Goal: Task Accomplishment & Management: Manage account settings

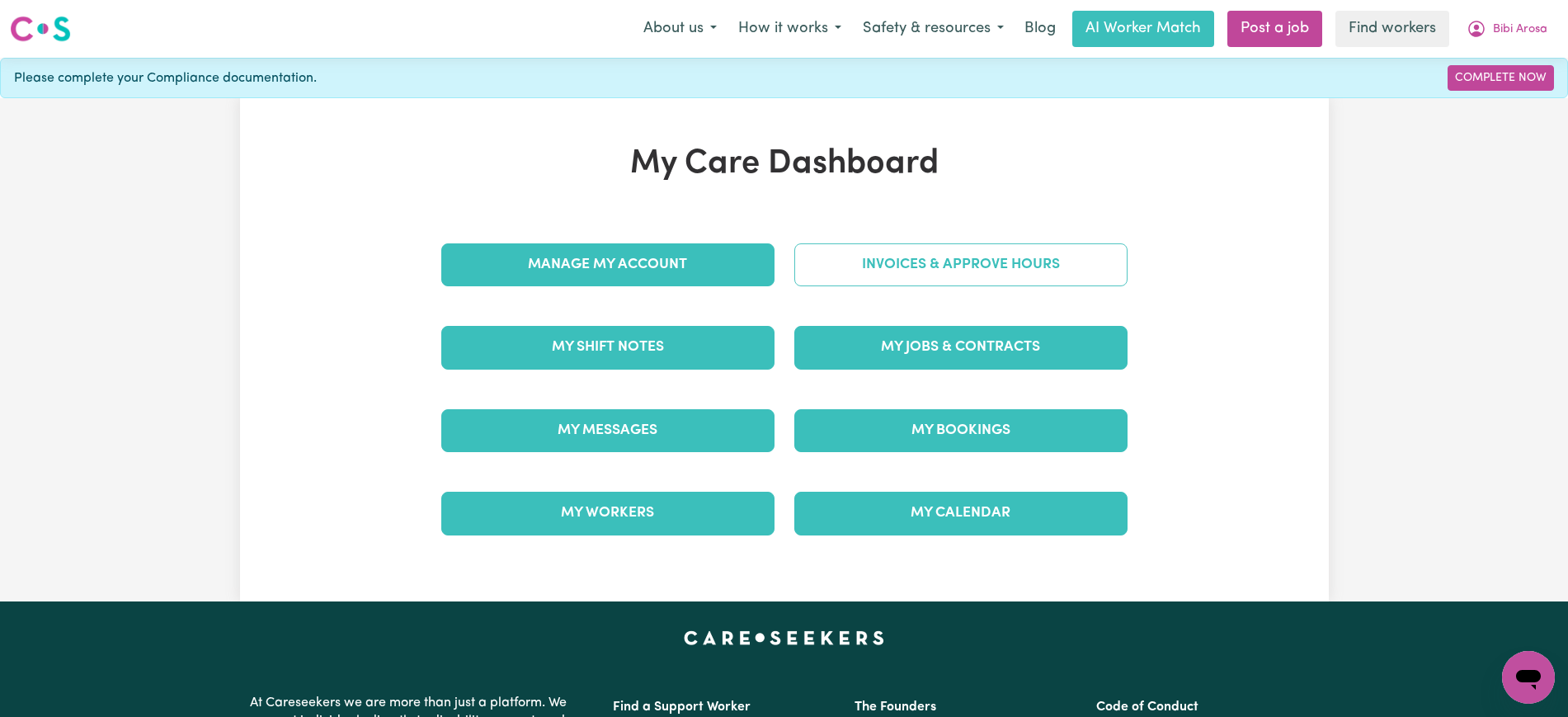
click at [901, 237] on div "Invoices & Approve Hours" at bounding box center [961, 265] width 353 height 83
click at [900, 263] on link "Invoices & Approve Hours" at bounding box center [961, 264] width 334 height 43
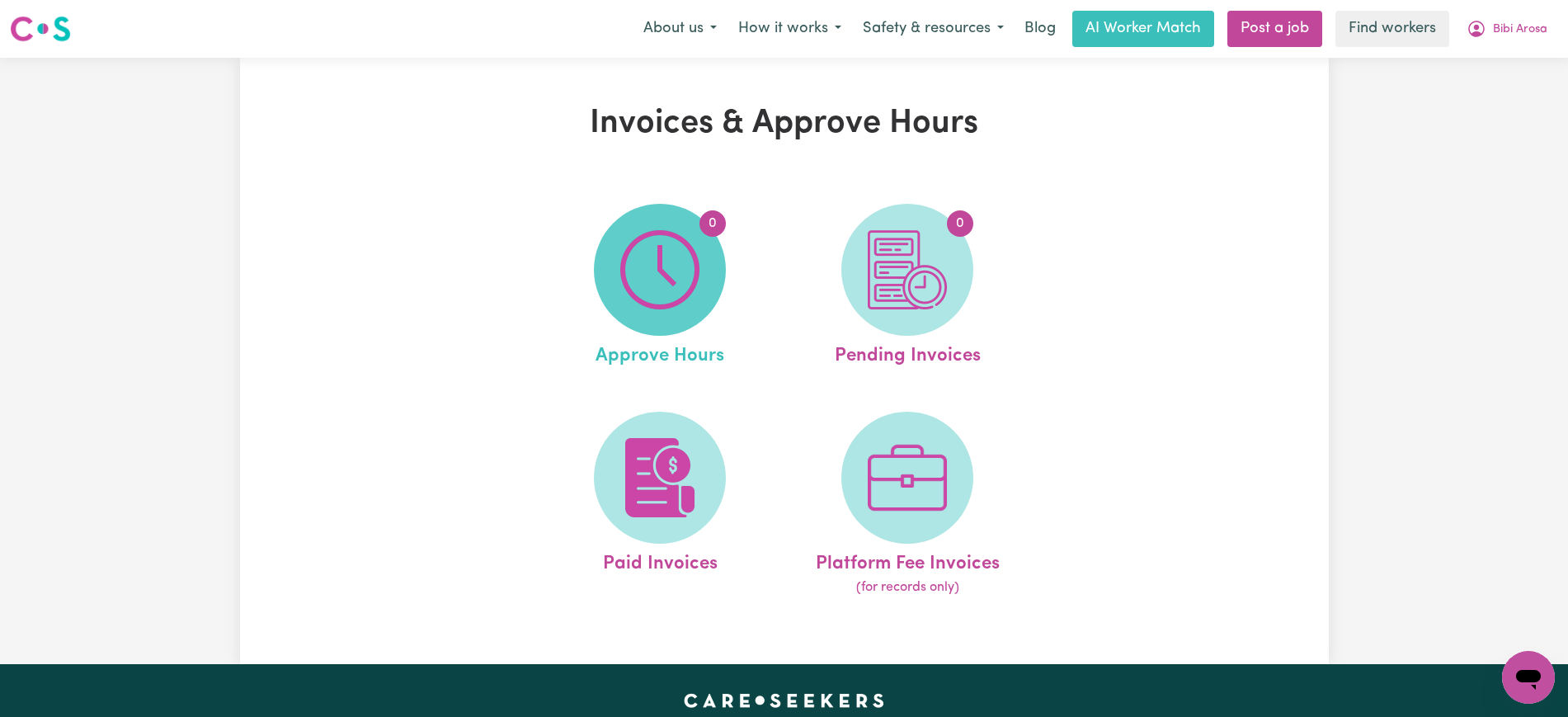
click at [658, 266] on img at bounding box center [660, 270] width 79 height 79
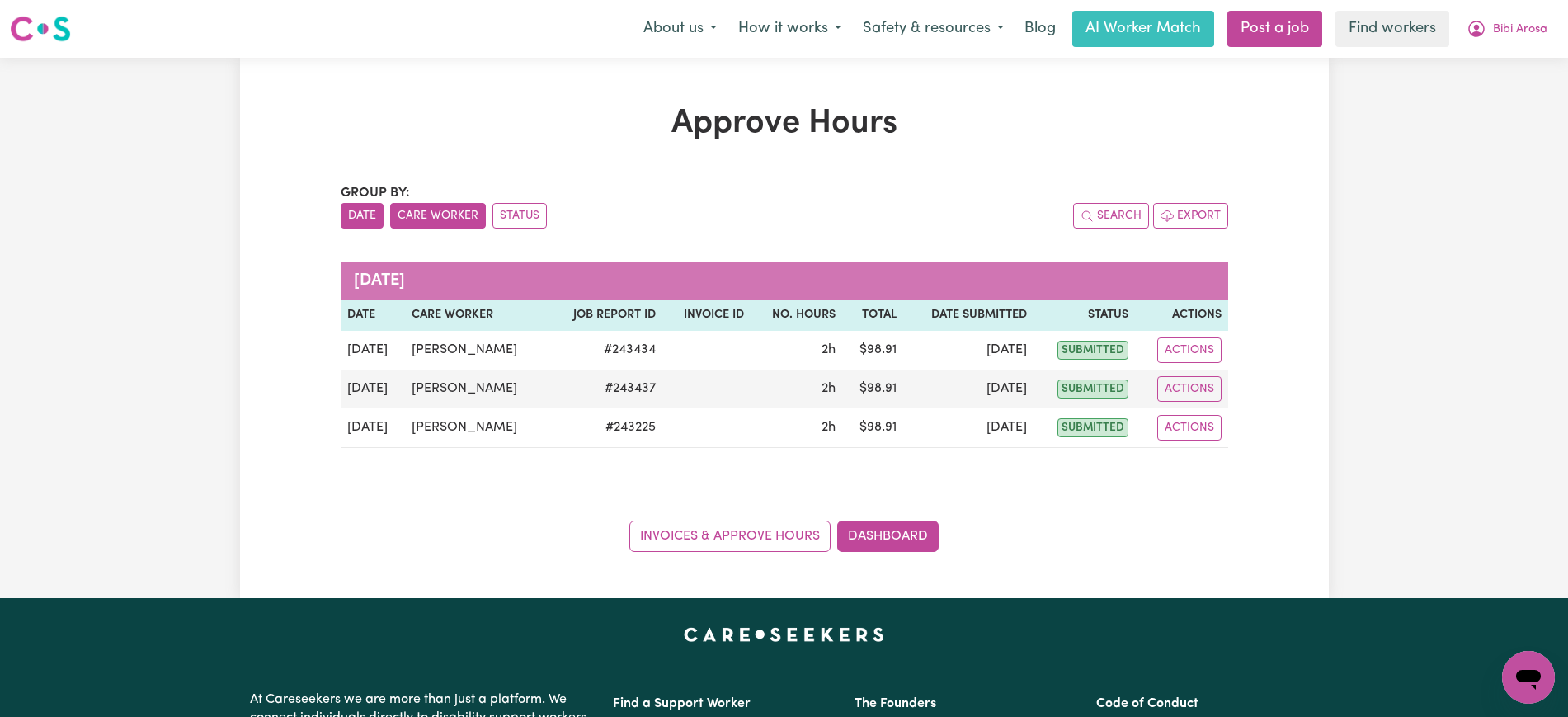
click at [426, 214] on button "Care Worker" at bounding box center [438, 216] width 96 height 26
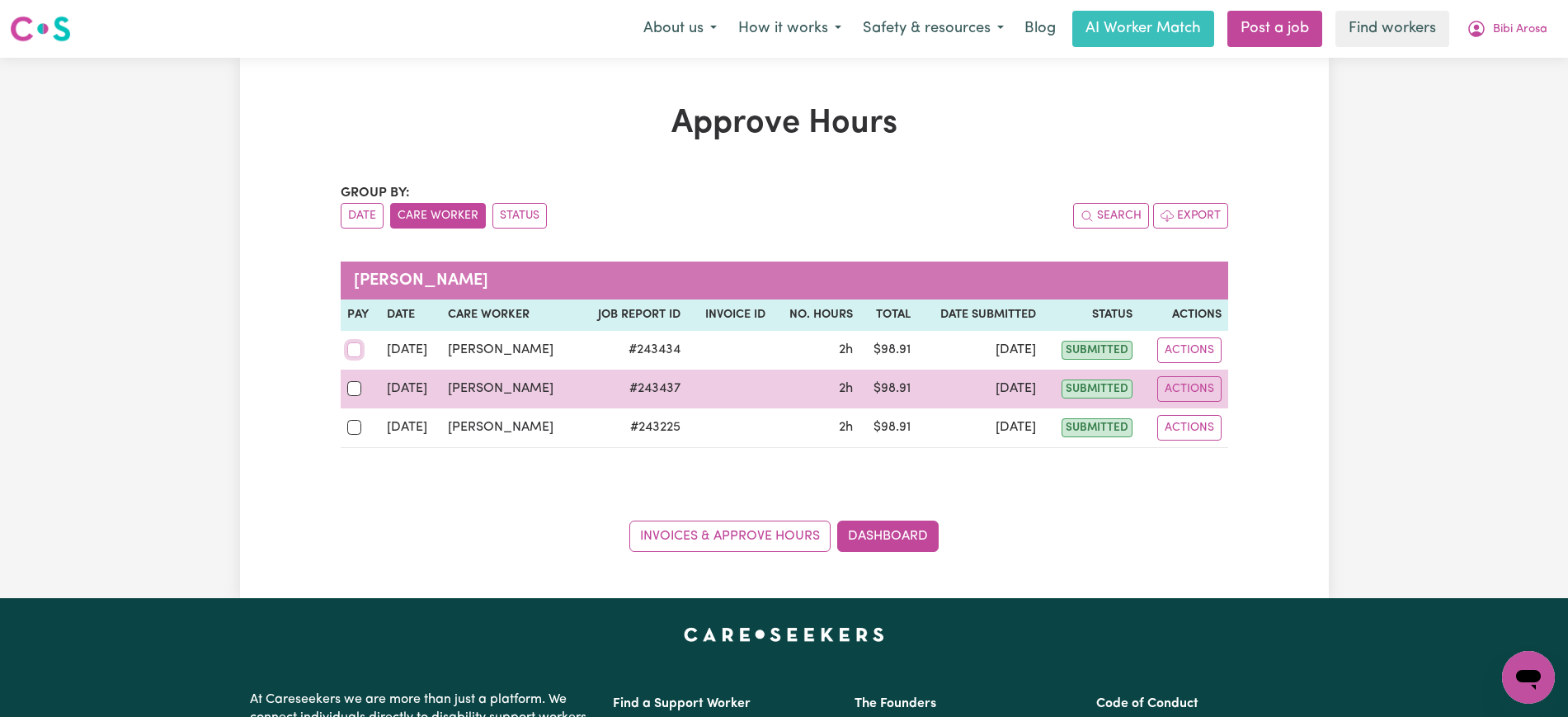
drag, startPoint x: 352, startPoint y: 344, endPoint x: 356, endPoint y: 385, distance: 41.2
click at [351, 347] on input "checkbox" at bounding box center [354, 350] width 15 height 15
checkbox input "true"
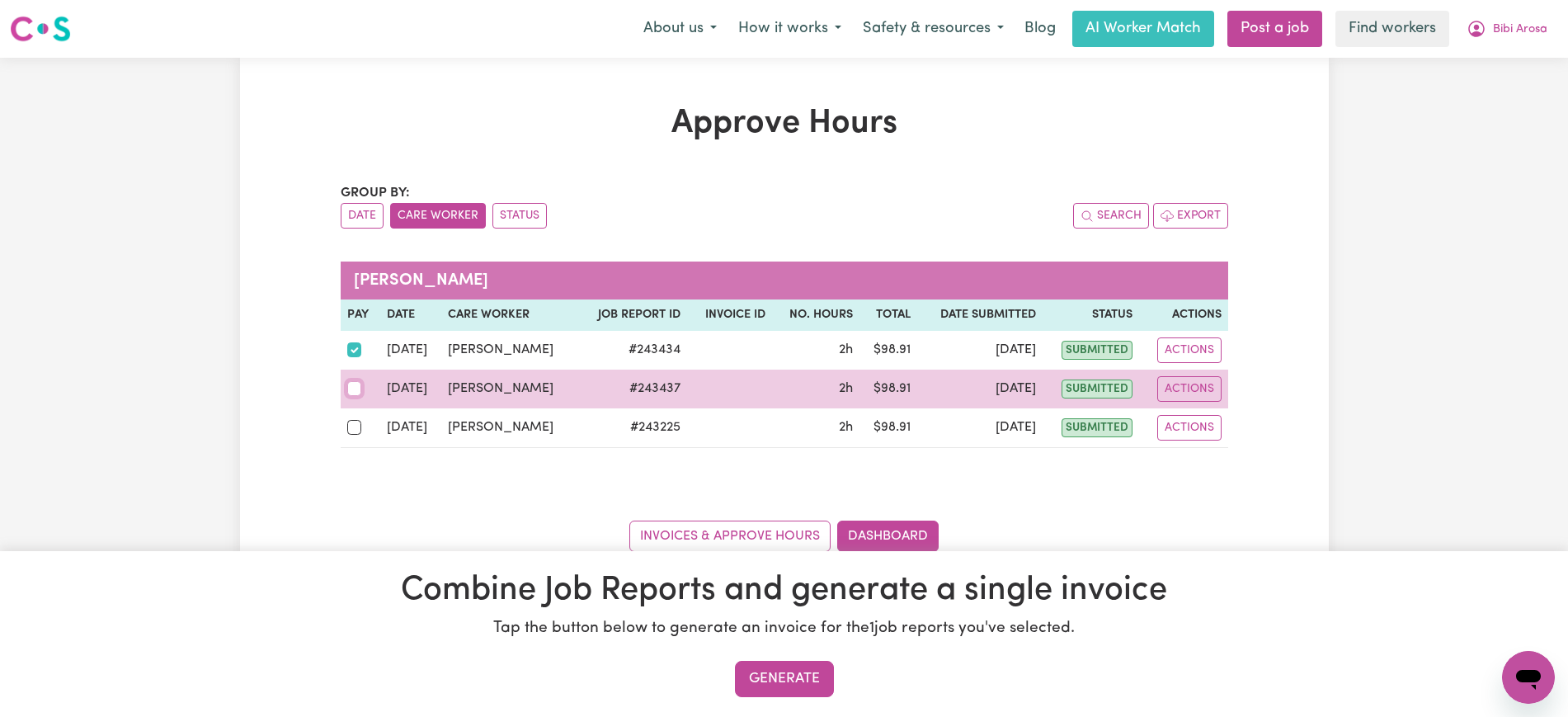
click at [355, 392] on input "checkbox" at bounding box center [354, 388] width 15 height 15
checkbox input "true"
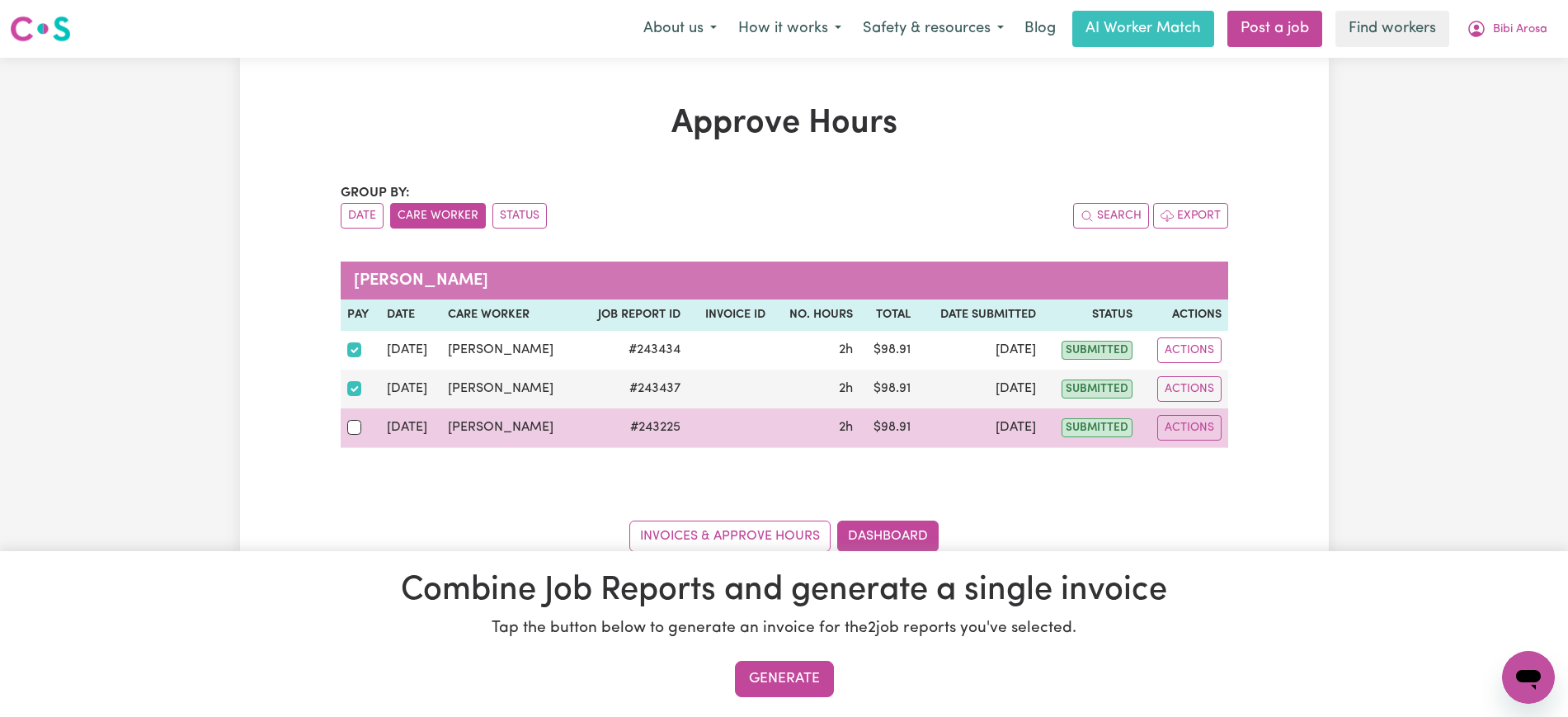
click at [362, 427] on div at bounding box center [360, 427] width 26 height 21
click at [362, 427] on input "checkbox" at bounding box center [354, 427] width 15 height 15
checkbox input "true"
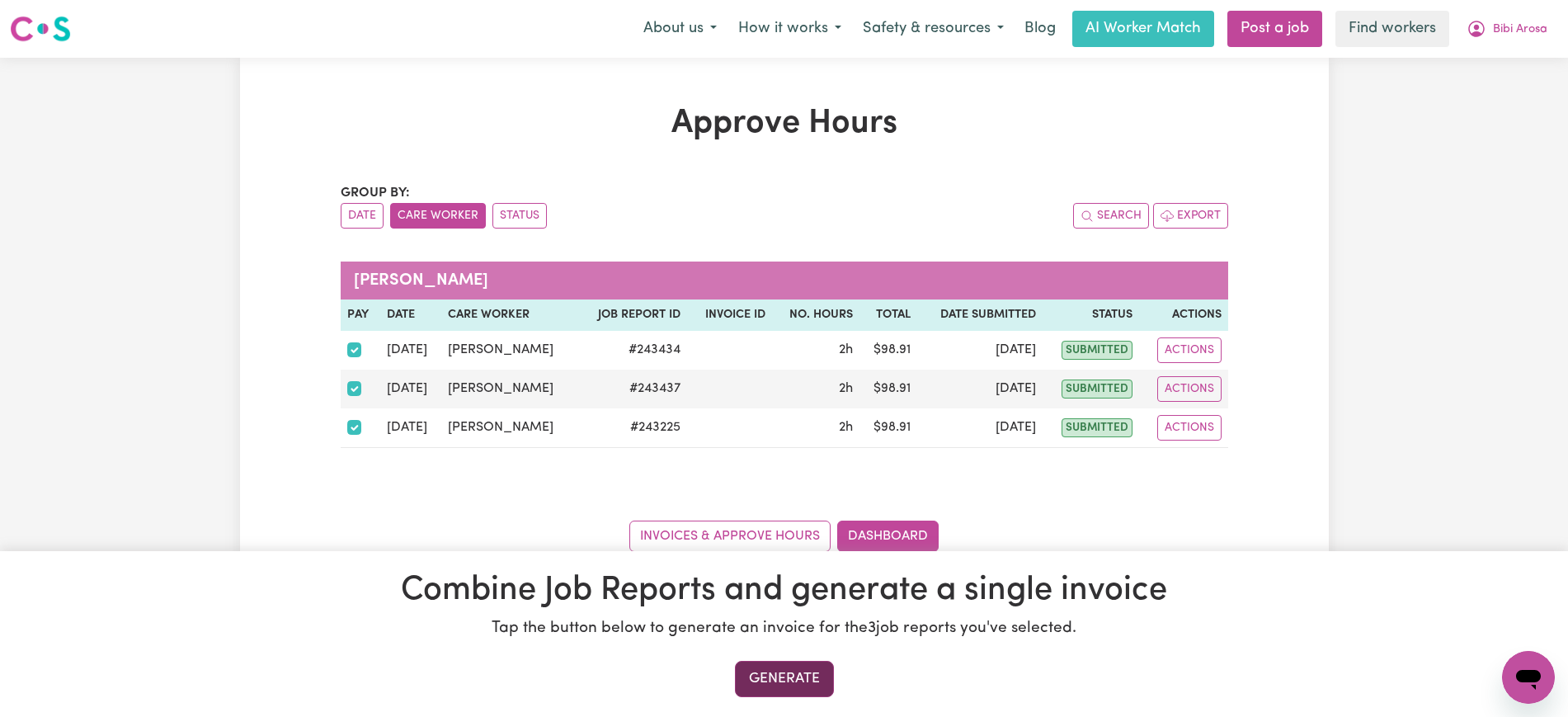
click at [815, 679] on button "Generate" at bounding box center [784, 679] width 99 height 36
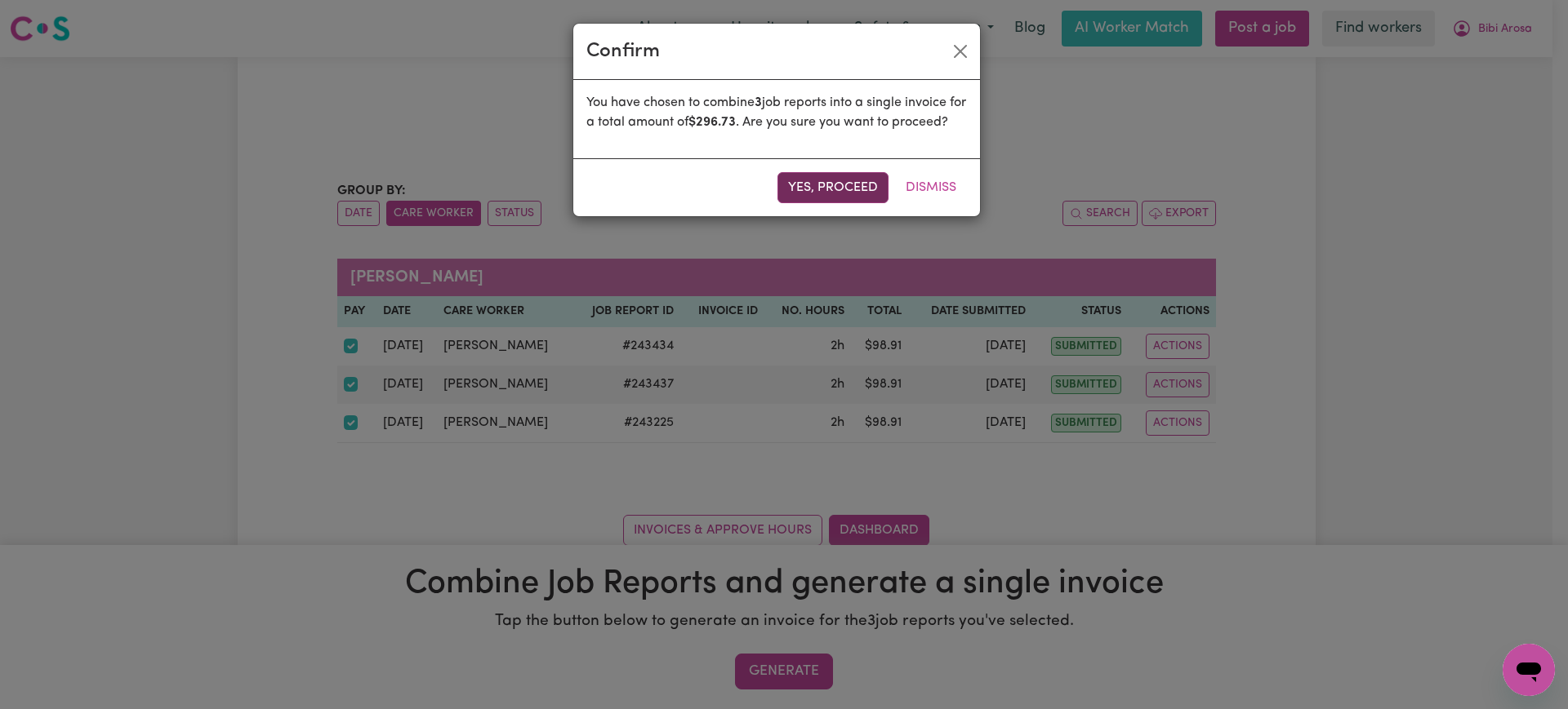
click at [859, 203] on button "Yes, proceed" at bounding box center [832, 188] width 111 height 31
